Goal: Use online tool/utility: Utilize a website feature to perform a specific function

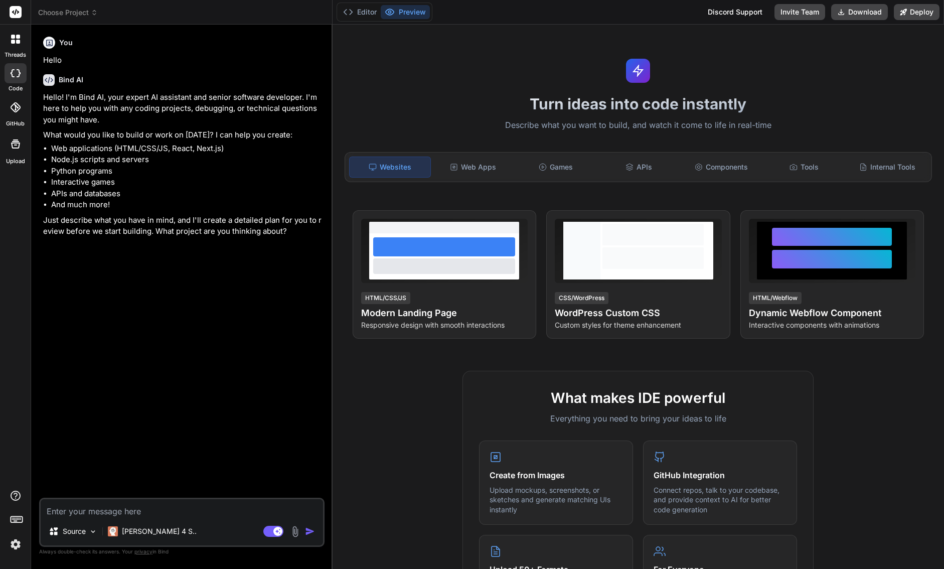
type textarea "x"
click at [86, 509] on textarea at bounding box center [182, 508] width 282 height 18
paste textarea "# Loremip: Dolors Ametc (Adipisc Elit) ## Seddo - Eiusmo temporin utla et Dolor…"
type textarea "# Loremip: Dolors Ametc (Adipisc Elit) ## Seddo - Eiusmo temporin utla et Dolor…"
type textarea "x"
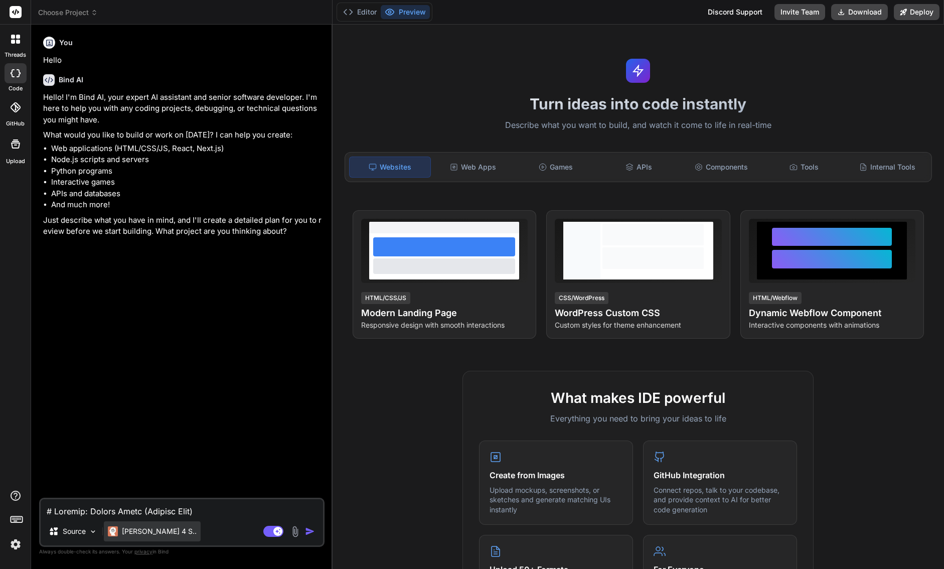
scroll to position [1421, 0]
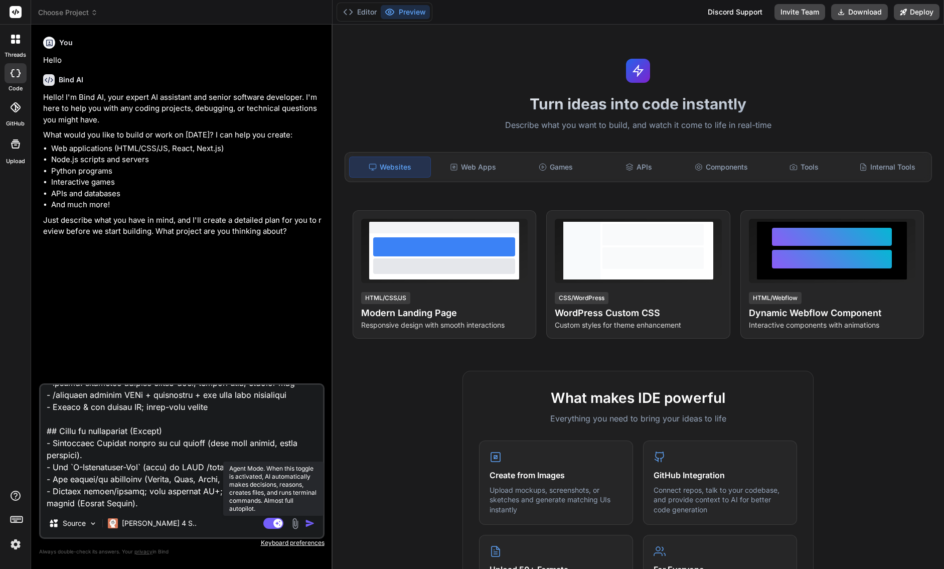
type textarea "# Loremip: Dolors Ametc (Adipisc Elit) ## Seddo - Eiusmo temporin utla et Dolor…"
click at [271, 519] on rect at bounding box center [273, 522] width 20 height 11
click at [310, 524] on img "button" at bounding box center [310, 523] width 10 height 10
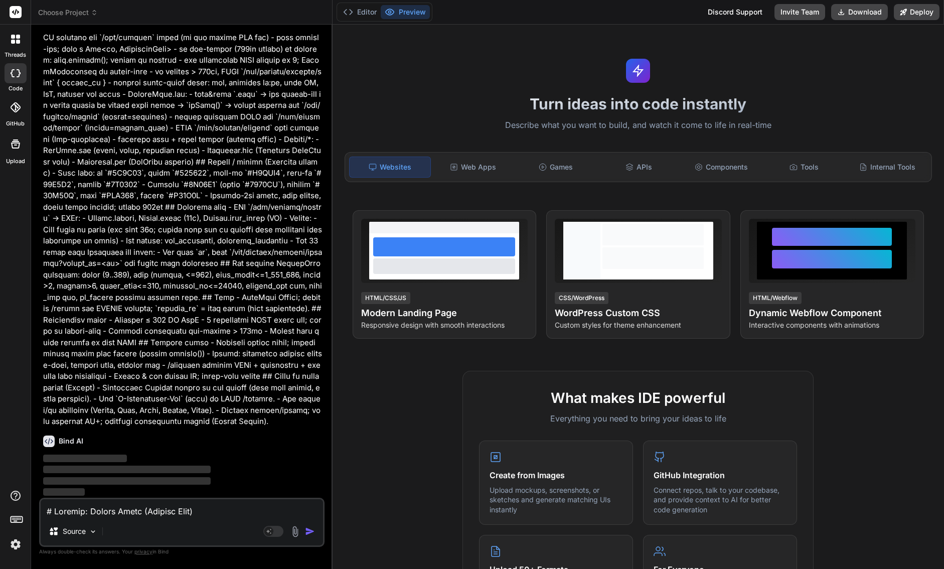
scroll to position [534, 0]
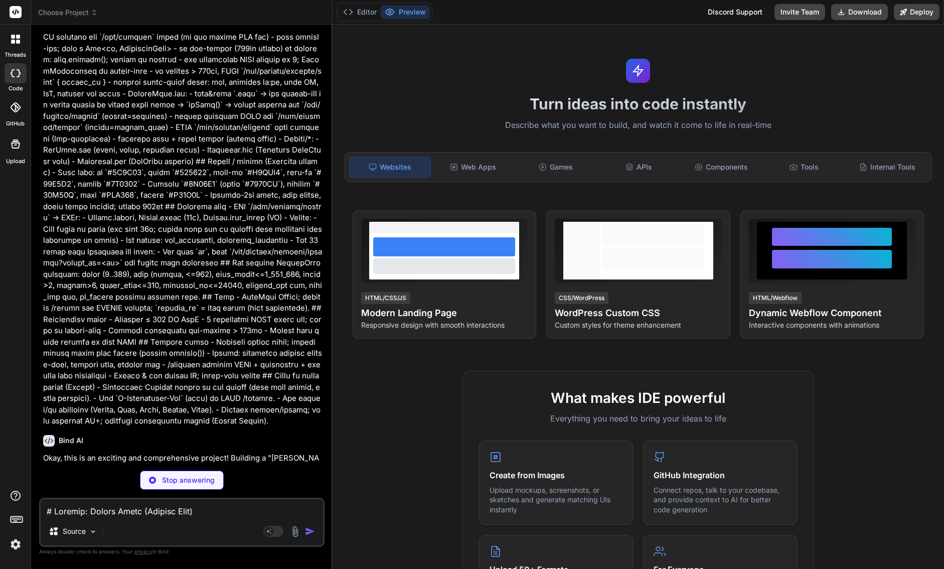
type textarea "x"
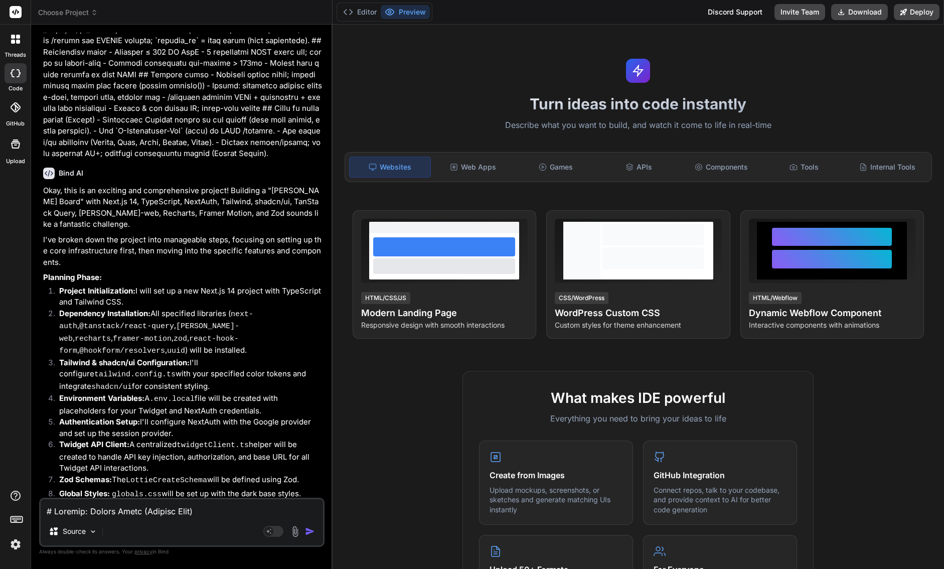
scroll to position [841, 0]
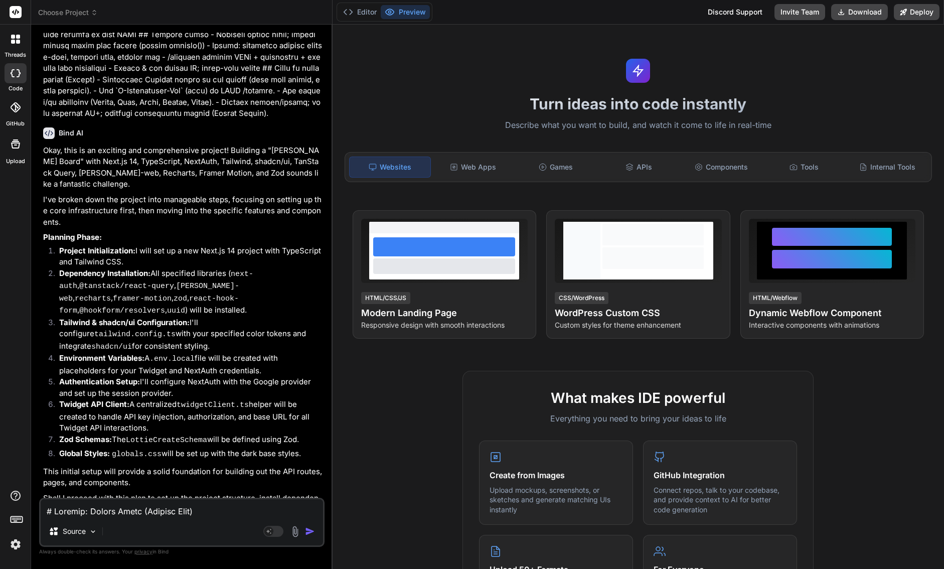
click at [154, 512] on textarea at bounding box center [182, 508] width 282 height 18
type textarea "y"
type textarea "x"
type textarea "ye"
type textarea "x"
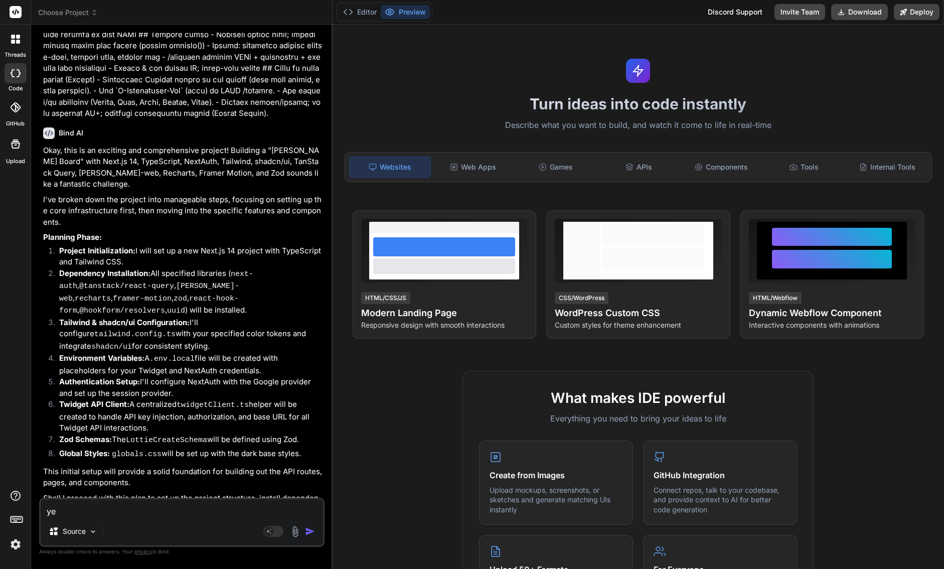
type textarea "yes"
type textarea "x"
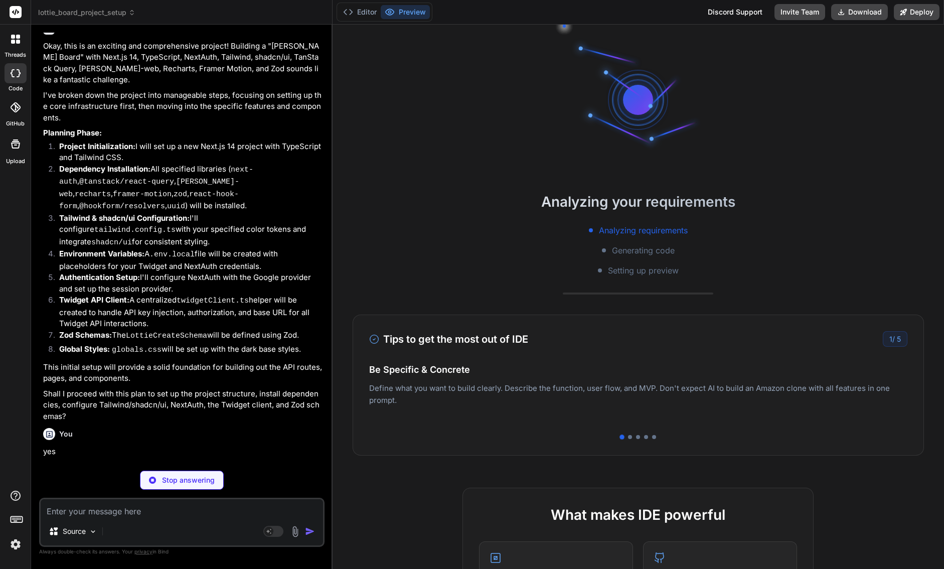
scroll to position [86, 0]
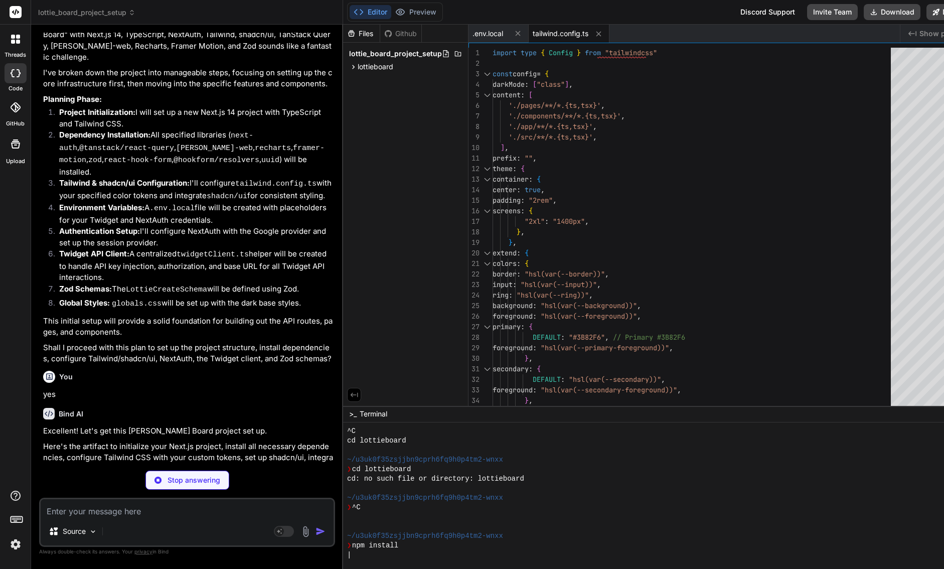
type textarea "x"
type textarea "@apply border-border; } body { @apply bg-background text-foreground; } }"
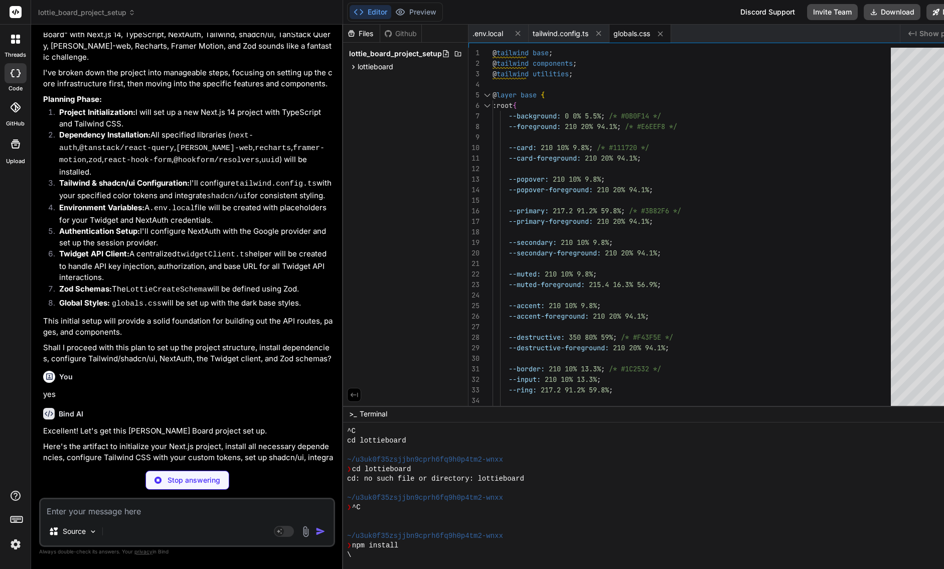
scroll to position [152, 0]
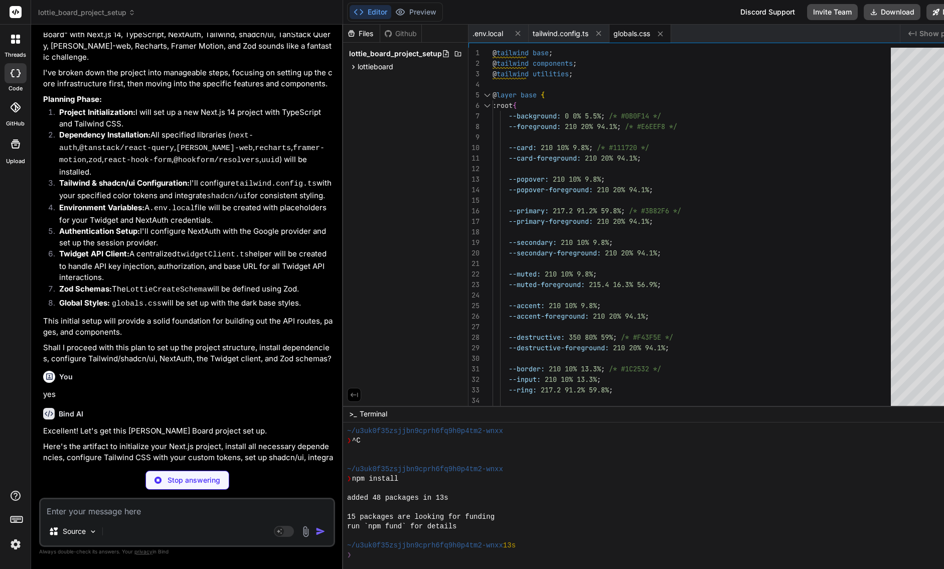
type textarea "x"
type textarea "NEXT_PUBLIC_APP_NAME=LottieBoard NEXTAUTH_URL=[URL] NEXTAUTH_SECRET= GOOGLE_CLI…"
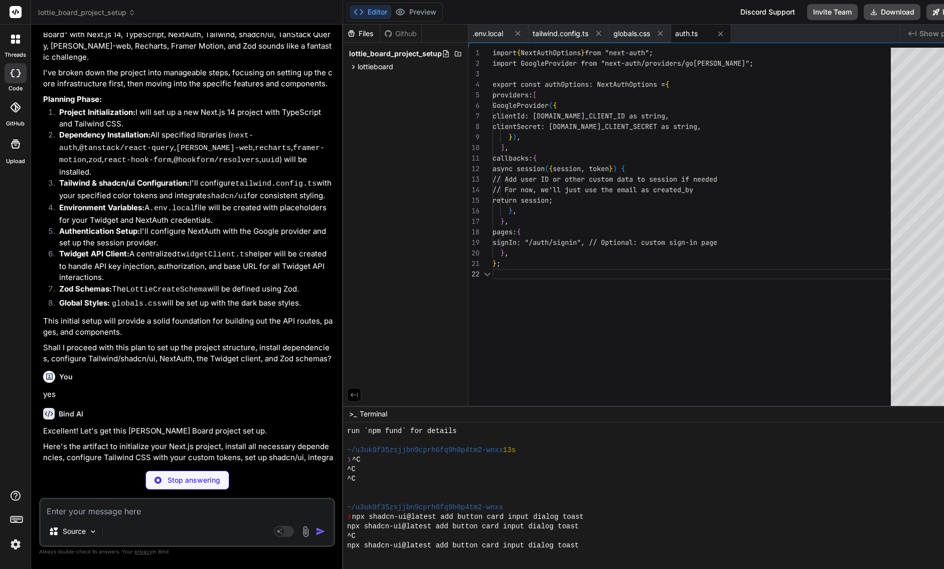
type textarea "x"
type textarea "};"
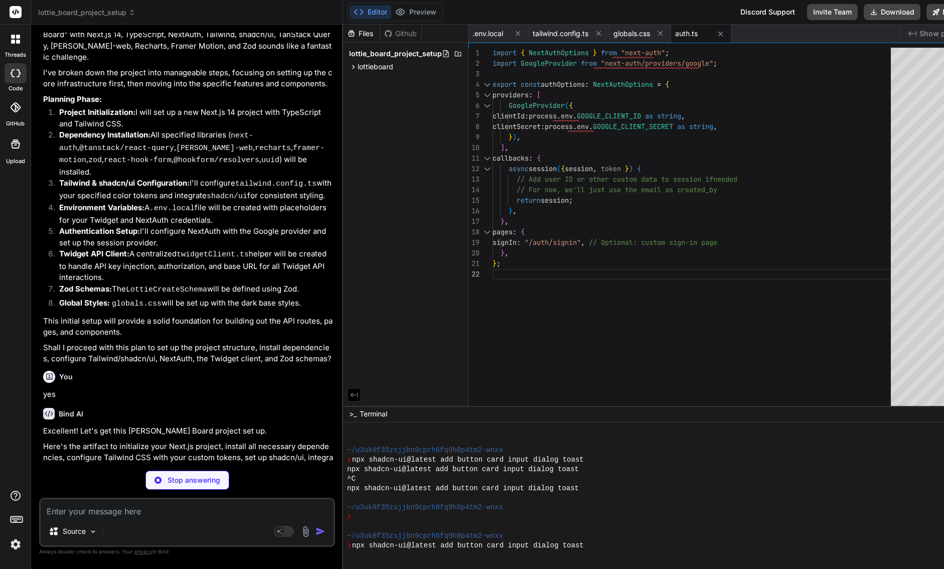
type textarea "x"
type textarea "import NextAuth from "next-auth"; import { authOptions } from "@/lib/auth"; con…"
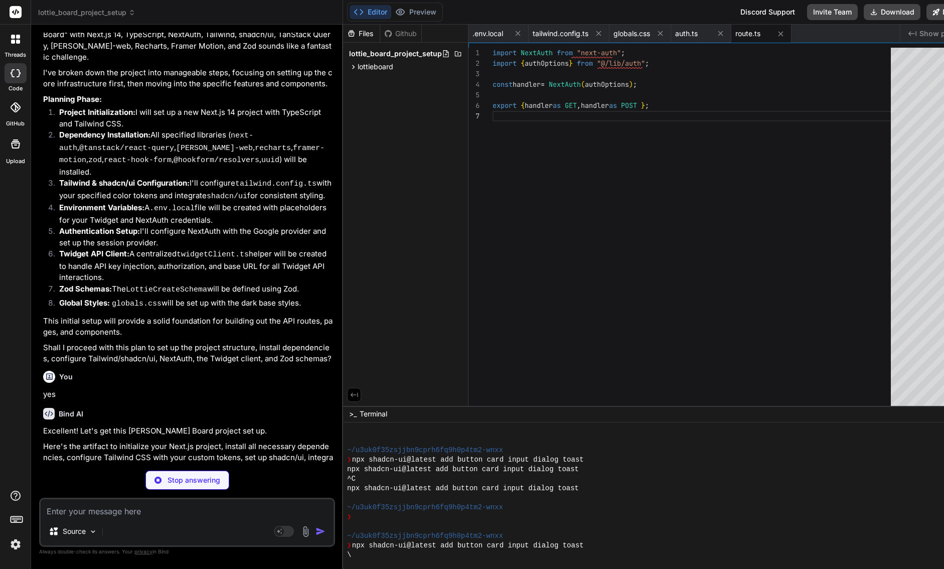
scroll to position [324, 0]
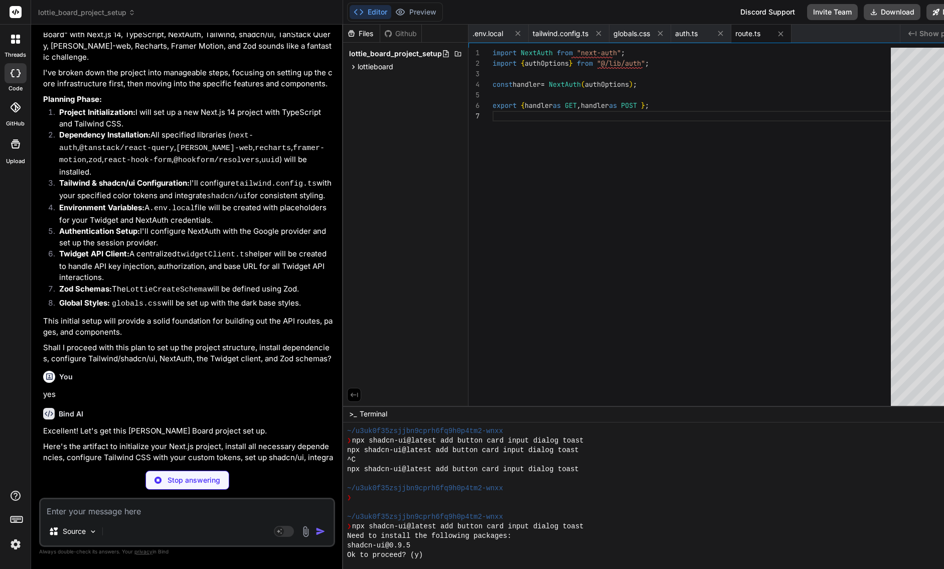
type textarea "x"
type textarea "if (!response.ok) { const errorData = await response.json().catch(() => ({ mess…"
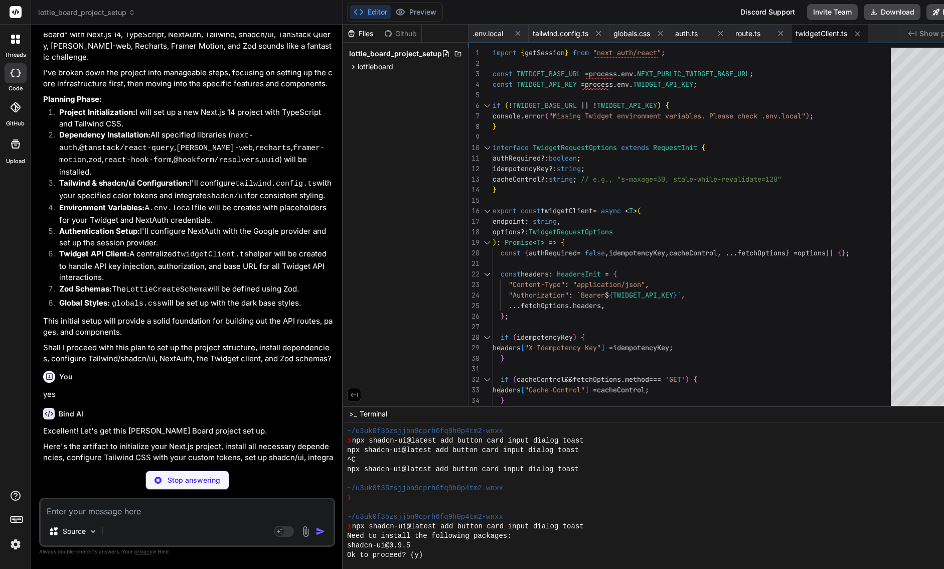
type textarea "x"
type textarea "export type LottieCreateInput = z.infer<typeof LottieCreateSchema>; // Schema f…"
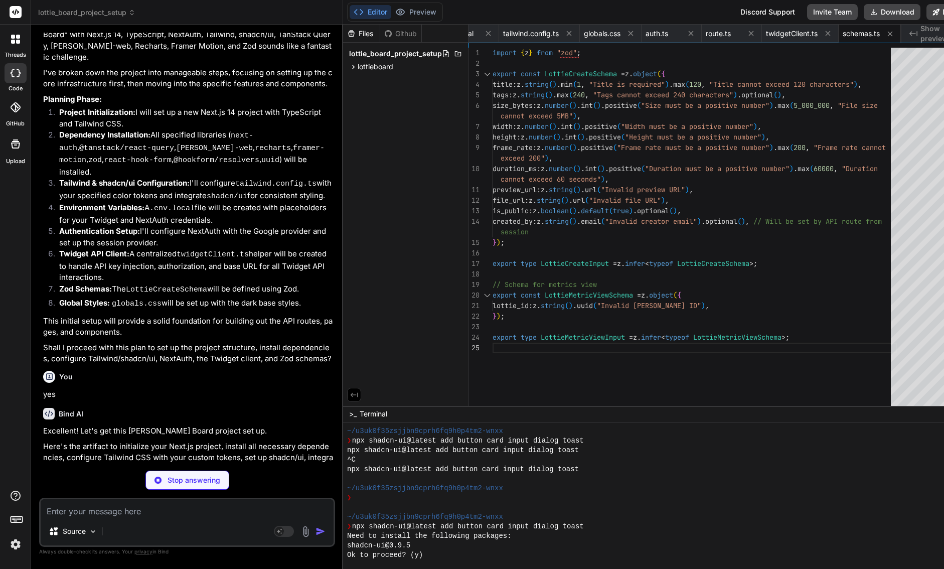
type textarea "x"
type textarea "{children} <Toaster /> <ReactQueryDevtools initialIsOpen={false} /> </QueryClie…"
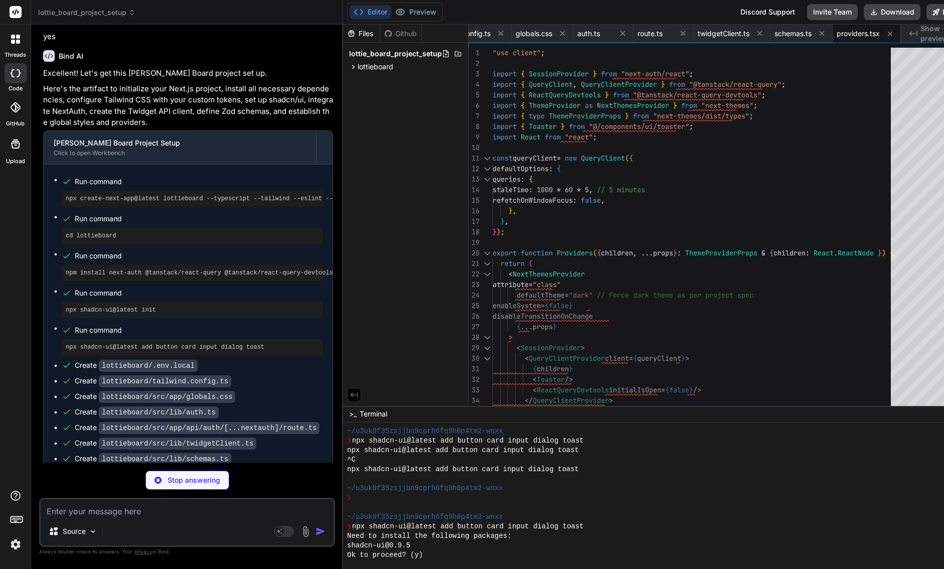
scroll to position [1347, 0]
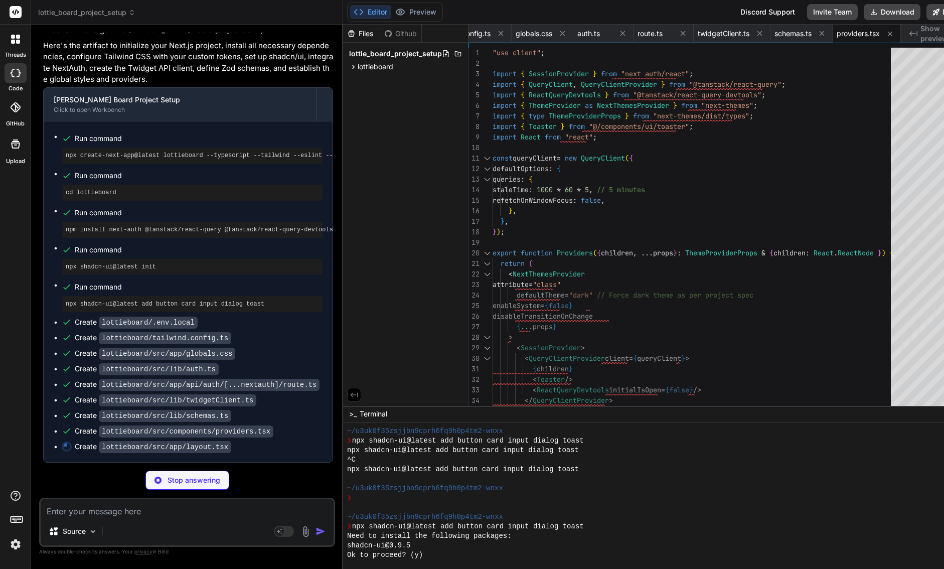
type textarea "x"
type textarea "<Providers> {children} </Providers> </body> </html> ); }"
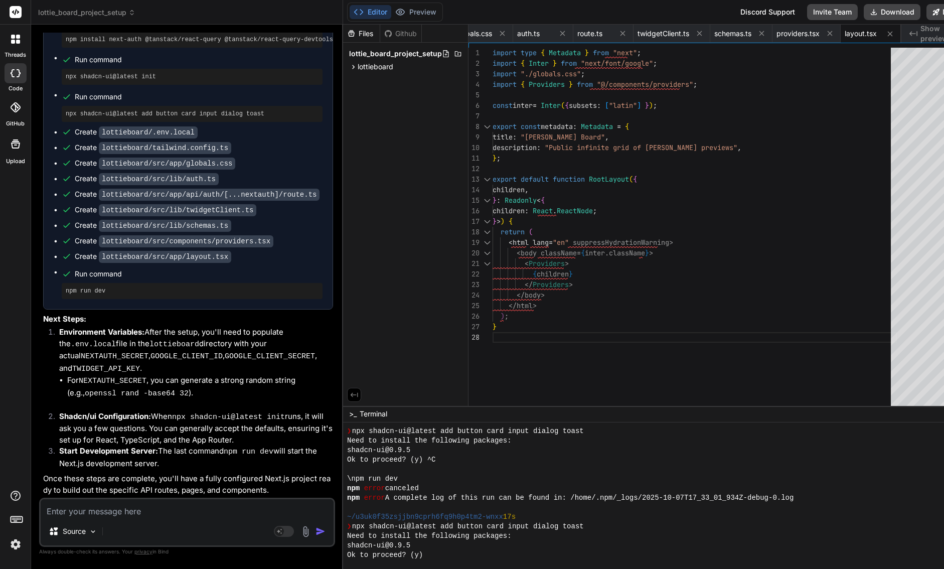
scroll to position [1556, 0]
click at [357, 11] on button "Editor" at bounding box center [370, 12] width 42 height 14
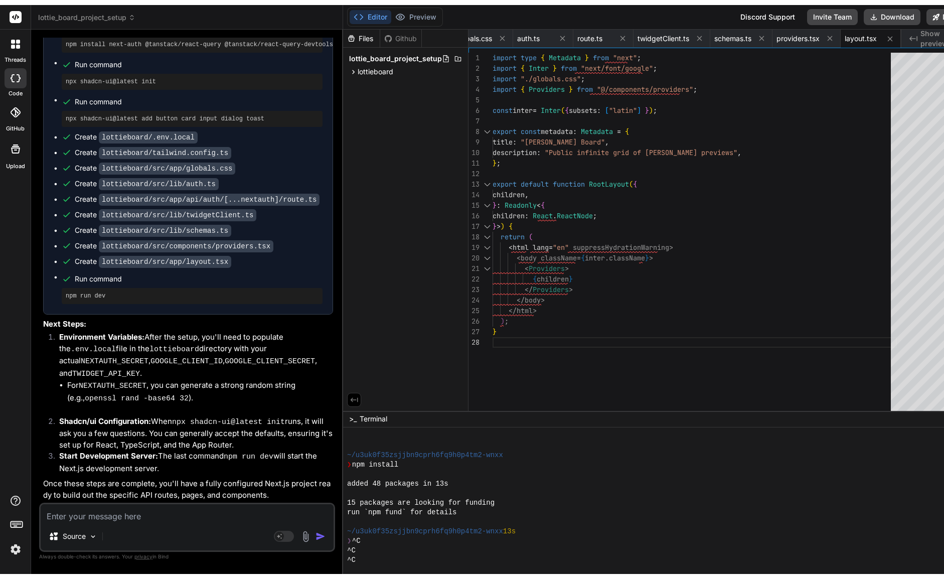
scroll to position [419, 0]
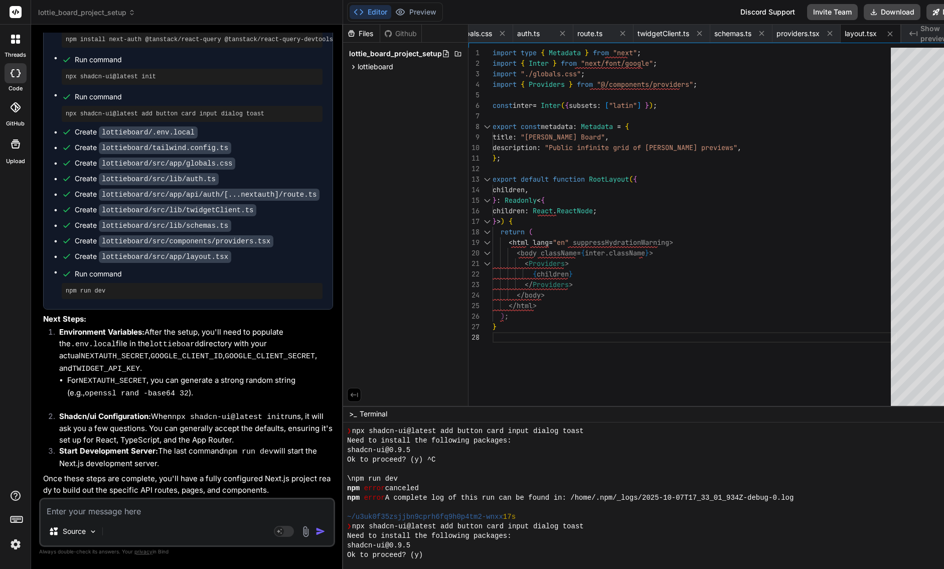
click at [200, 514] on textarea at bounding box center [187, 508] width 293 height 18
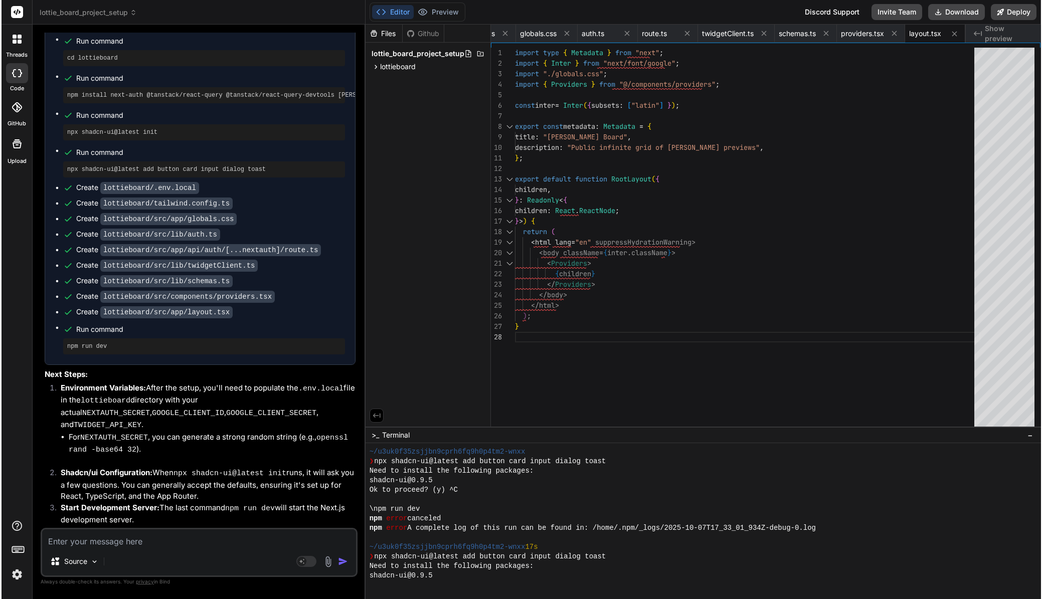
scroll to position [0, 0]
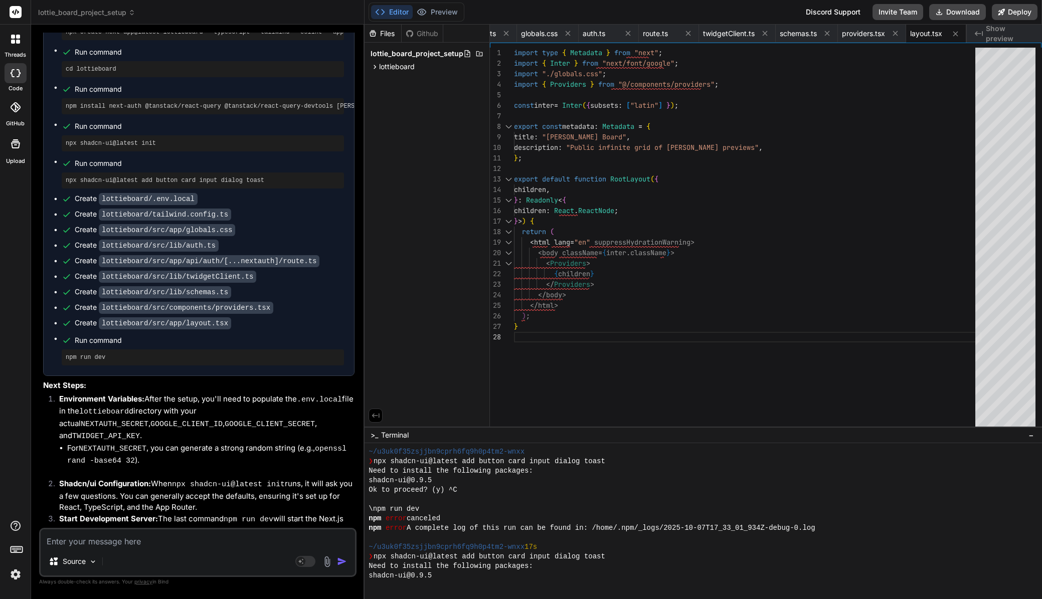
click at [18, 568] on img at bounding box center [15, 574] width 17 height 17
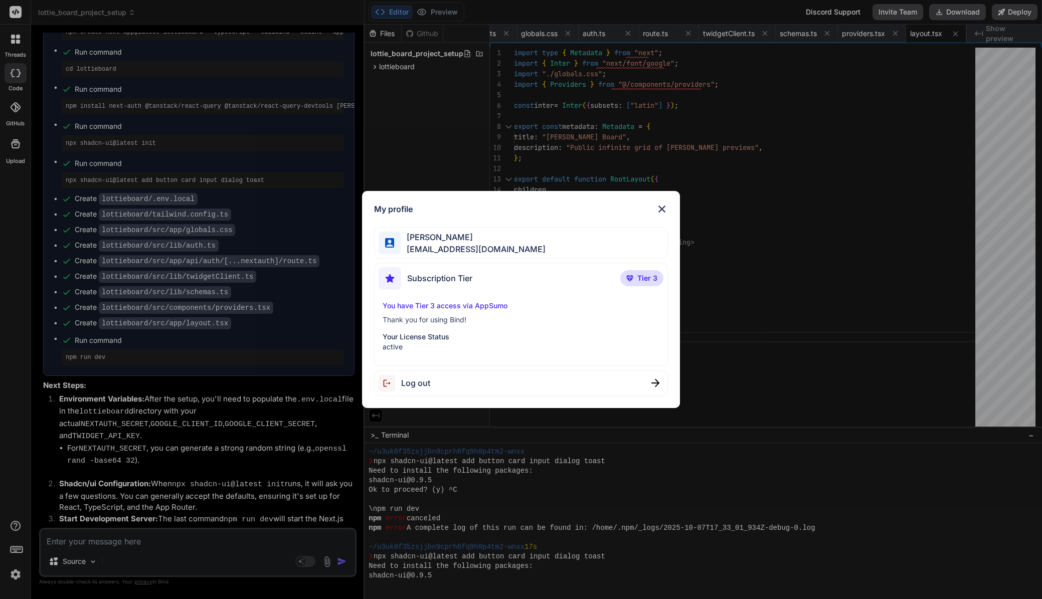
click at [662, 209] on img at bounding box center [662, 209] width 12 height 12
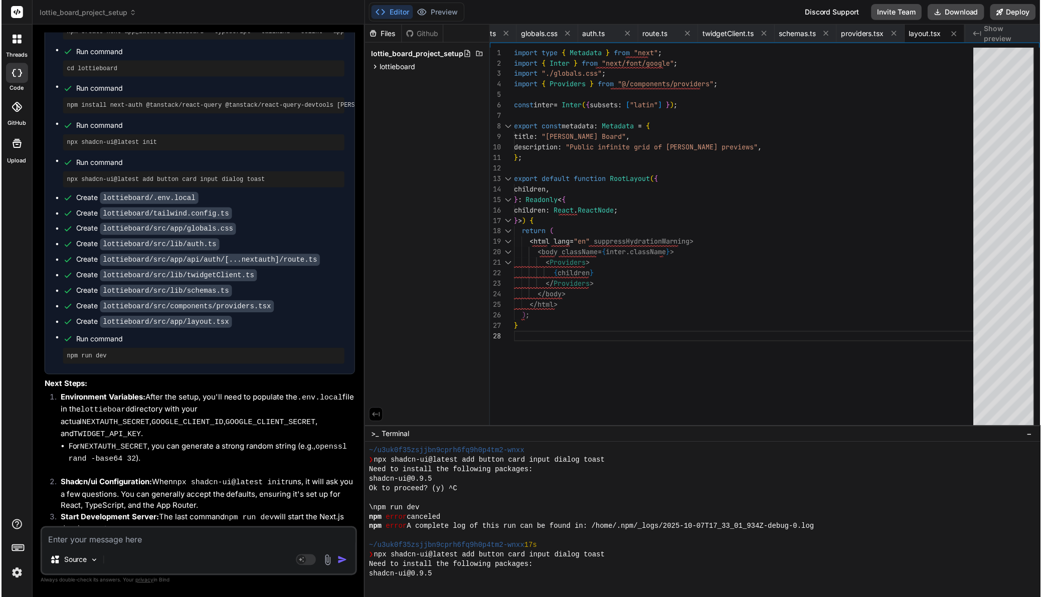
scroll to position [410, 0]
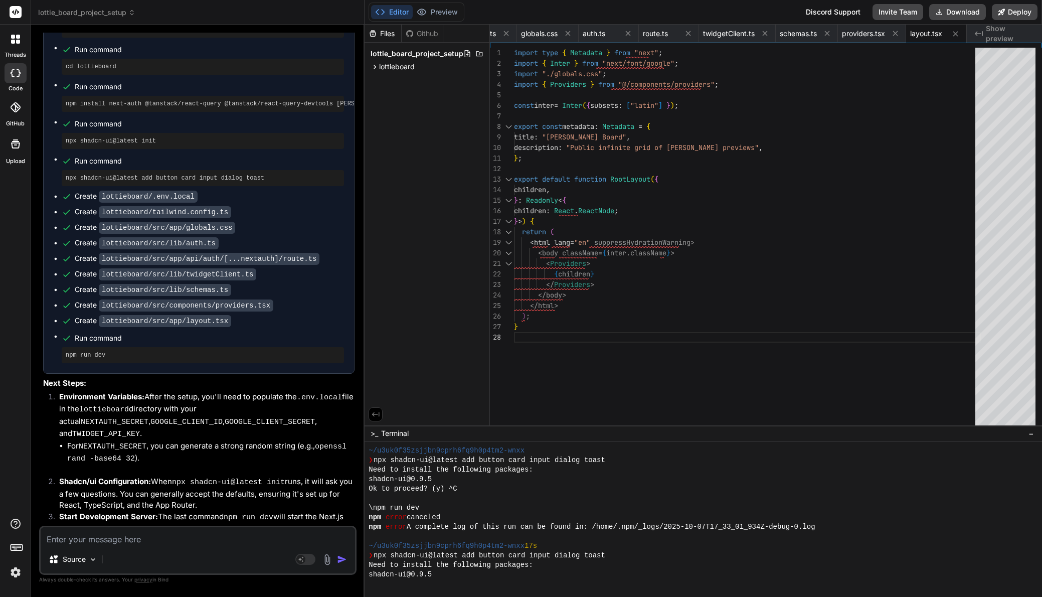
type textarea "x"
